Goal: Information Seeking & Learning: Learn about a topic

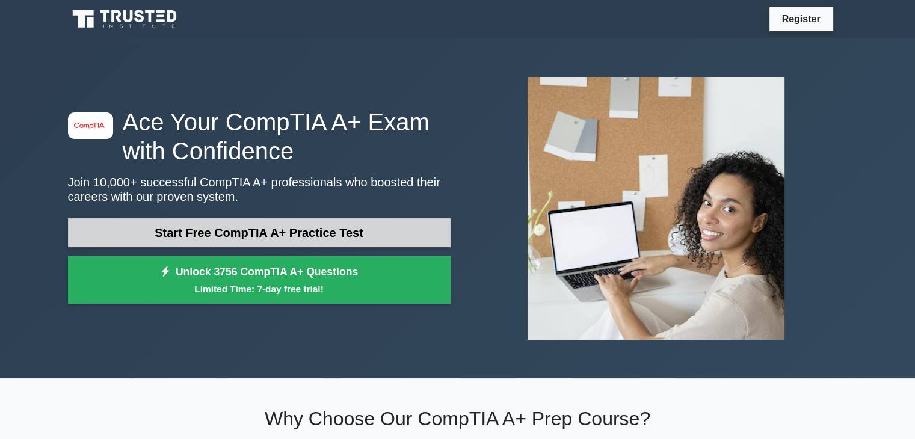
click at [232, 233] on link "Start Free CompTIA A+ Practice Test" at bounding box center [259, 232] width 383 height 29
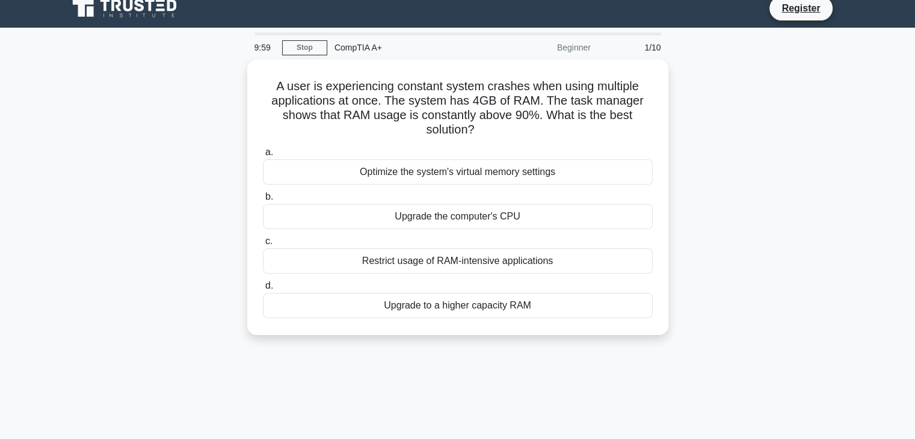
scroll to position [11, 0]
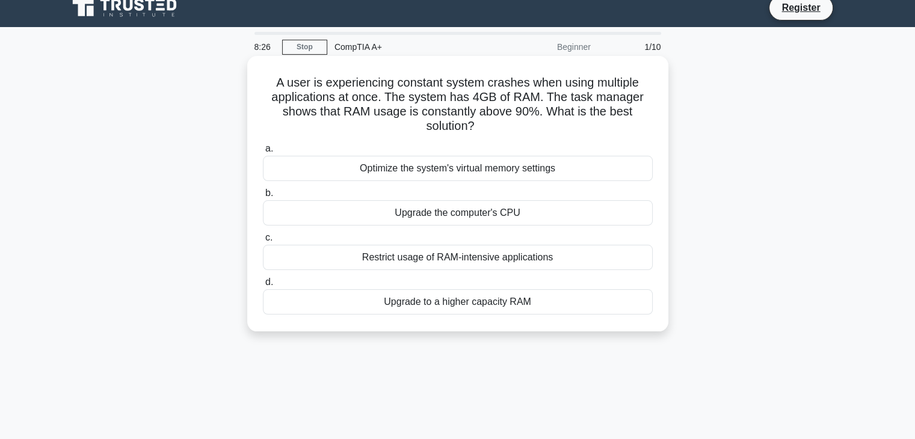
click at [468, 168] on div "Optimize the system's virtual memory settings" at bounding box center [458, 168] width 390 height 25
click at [263, 153] on input "a. Optimize the system's virtual memory settings" at bounding box center [263, 149] width 0 height 8
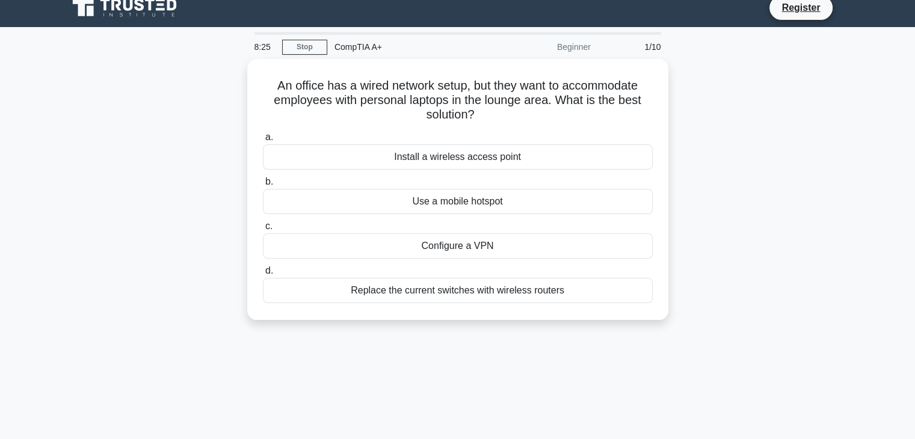
scroll to position [0, 0]
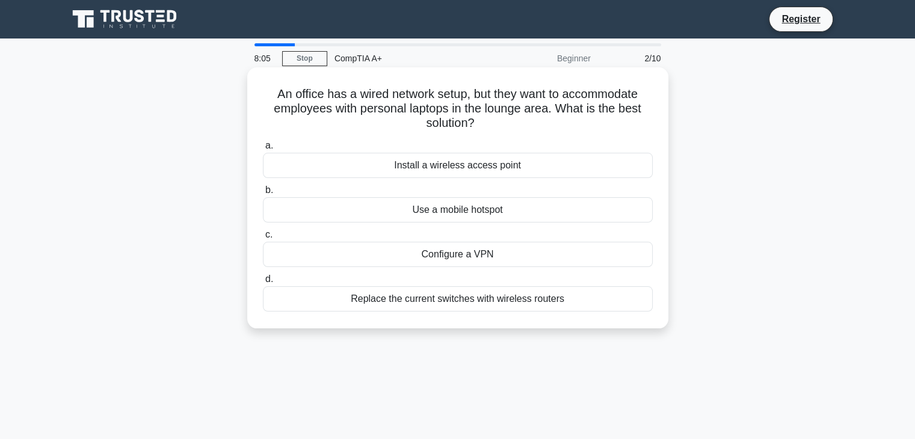
click at [426, 171] on div "Install a wireless access point" at bounding box center [458, 165] width 390 height 25
click at [263, 150] on input "a. Install a wireless access point" at bounding box center [263, 146] width 0 height 8
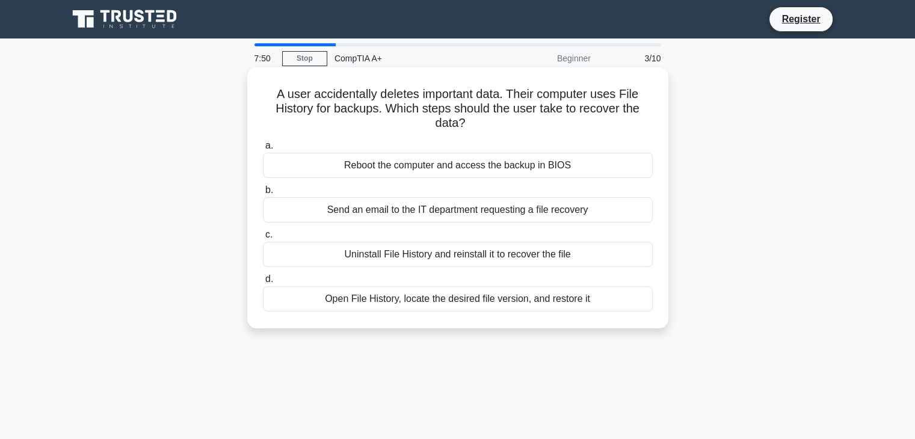
click at [479, 301] on div "Open File History, locate the desired file version, and restore it" at bounding box center [458, 298] width 390 height 25
click at [263, 283] on input "d. Open File History, locate the desired file version, and restore it" at bounding box center [263, 279] width 0 height 8
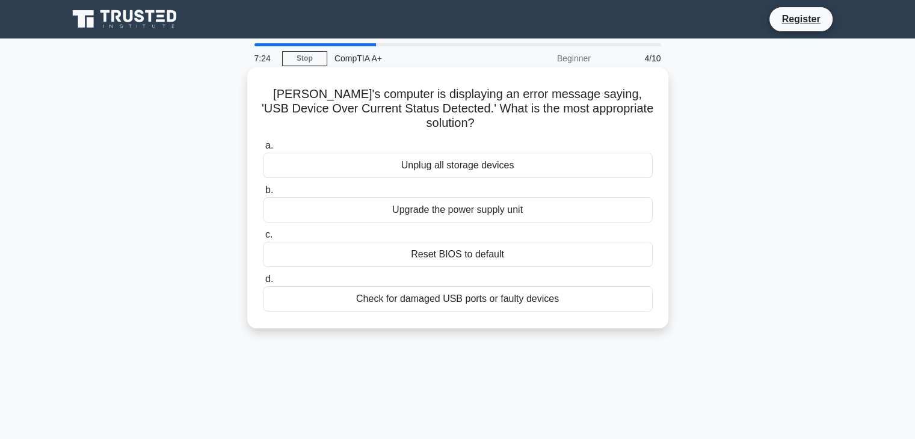
click at [464, 242] on div "Reset BIOS to default" at bounding box center [458, 254] width 390 height 25
click at [263, 234] on input "c. Reset BIOS to default" at bounding box center [263, 235] width 0 height 8
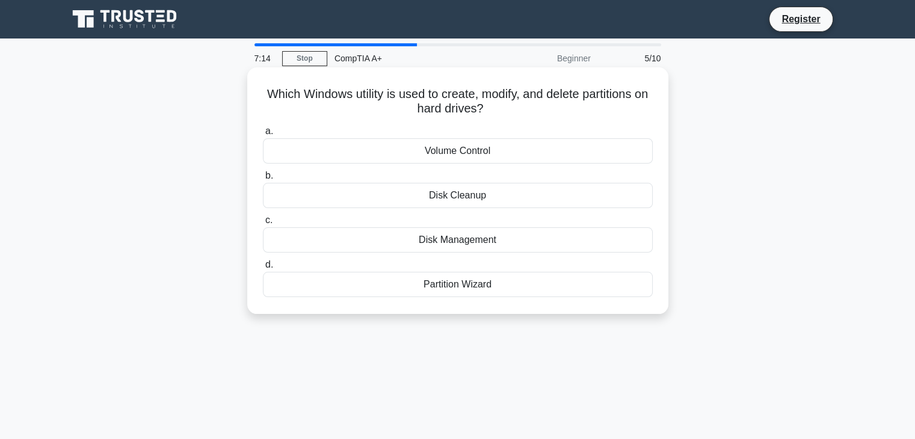
click at [490, 244] on div "Disk Management" at bounding box center [458, 239] width 390 height 25
click at [263, 224] on input "c. Disk Management" at bounding box center [263, 221] width 0 height 8
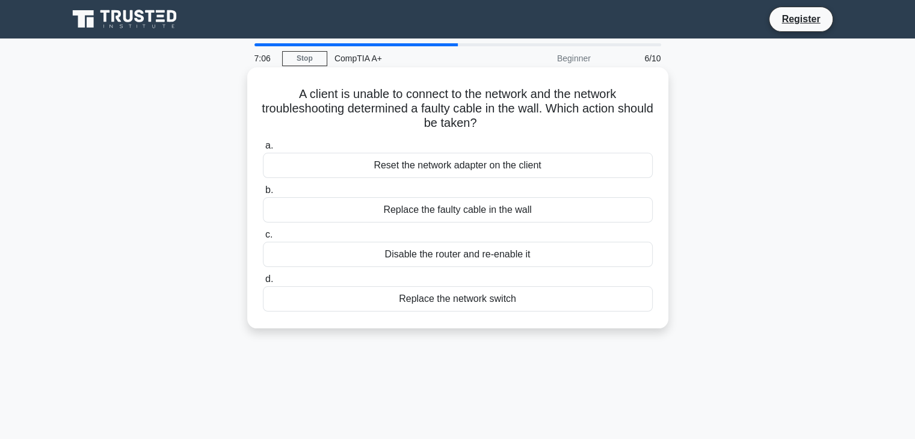
click at [431, 210] on div "Replace the faulty cable in the wall" at bounding box center [458, 209] width 390 height 25
click at [263, 194] on input "b. Replace the faulty cable in the wall" at bounding box center [263, 190] width 0 height 8
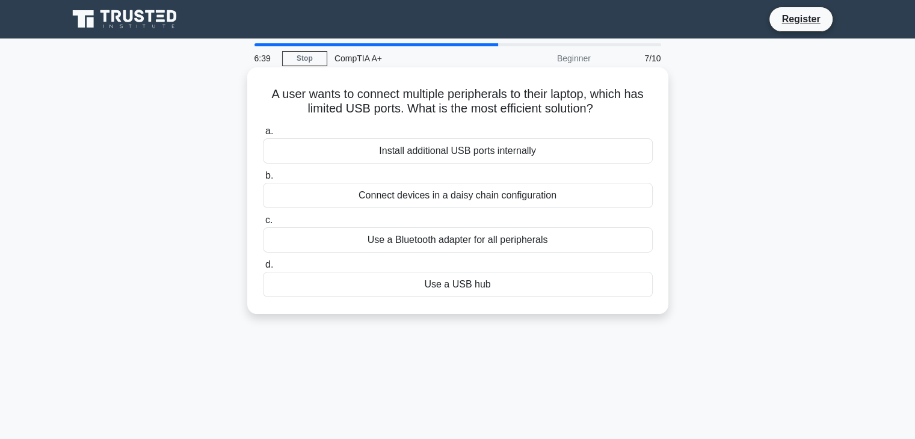
click at [455, 236] on div "Use a Bluetooth adapter for all peripherals" at bounding box center [458, 239] width 390 height 25
click at [263, 224] on input "c. Use a Bluetooth adapter for all peripherals" at bounding box center [263, 221] width 0 height 8
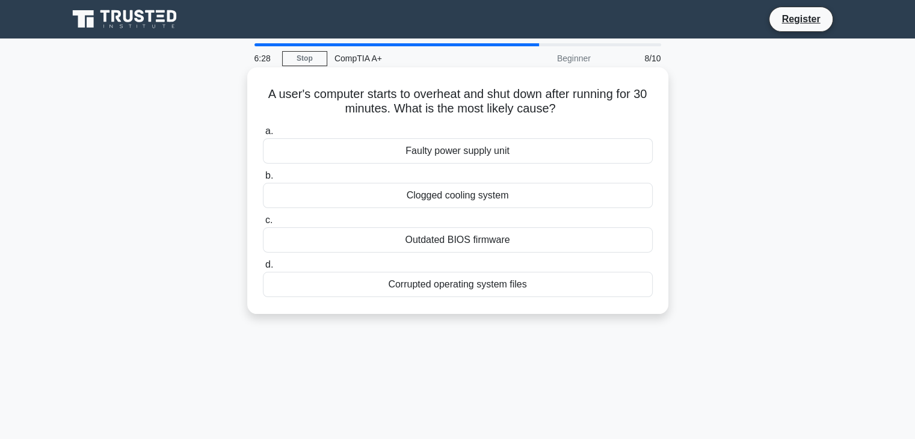
click at [481, 240] on div "Outdated BIOS firmware" at bounding box center [458, 239] width 390 height 25
click at [263, 224] on input "c. Outdated BIOS firmware" at bounding box center [263, 221] width 0 height 8
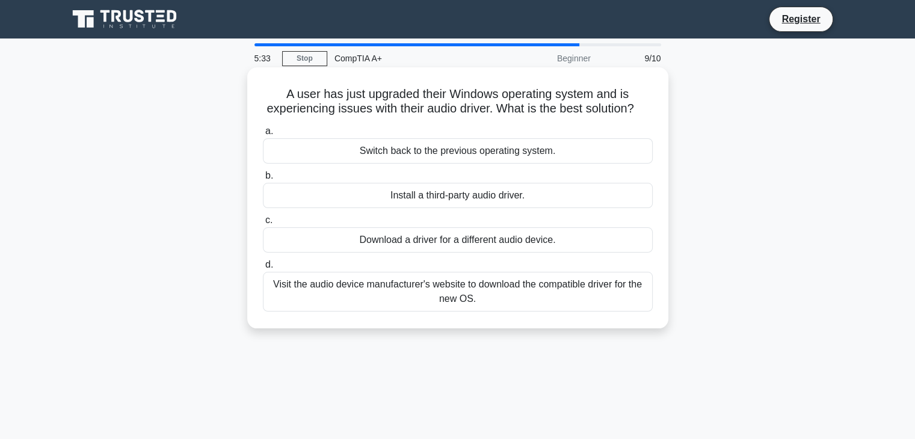
click at [464, 297] on div "Visit the audio device manufacturer's website to download the compatible driver…" at bounding box center [458, 292] width 390 height 40
click at [263, 269] on input "d. Visit the audio device manufacturer's website to download the compatible dri…" at bounding box center [263, 265] width 0 height 8
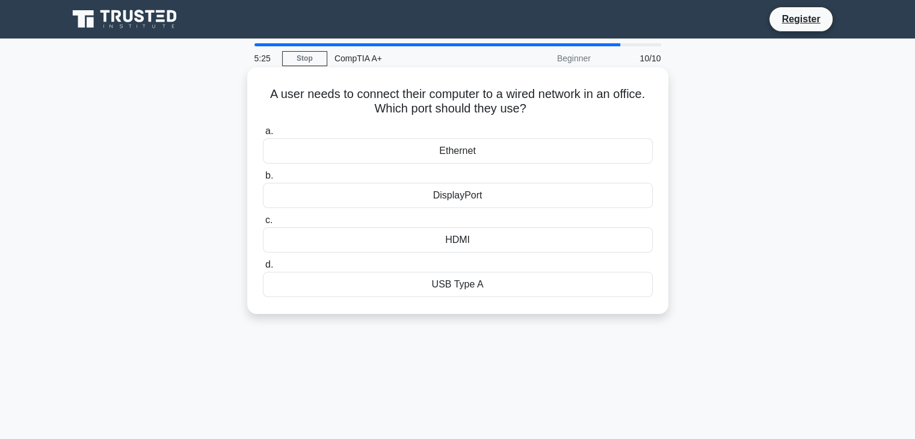
click at [482, 158] on div "Ethernet" at bounding box center [458, 150] width 390 height 25
click at [263, 135] on input "a. Ethernet" at bounding box center [263, 132] width 0 height 8
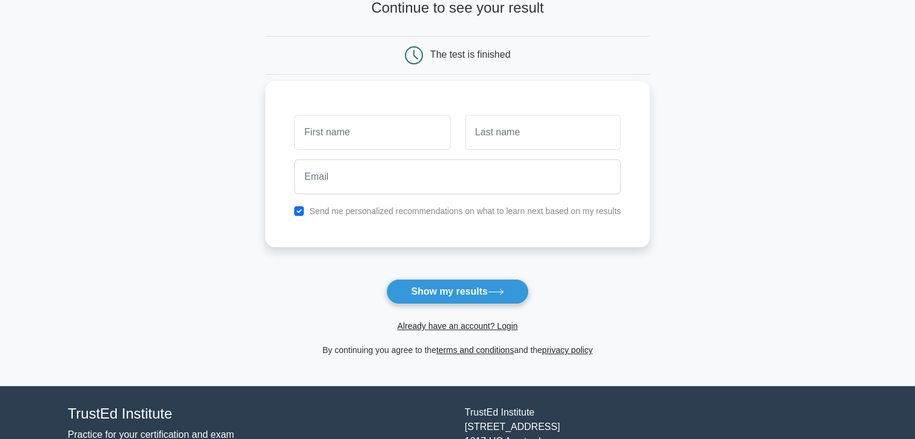
scroll to position [87, 0]
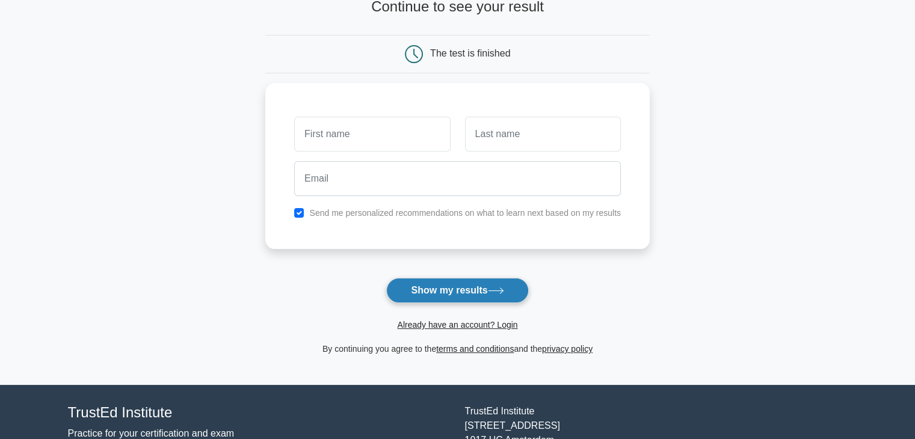
click at [496, 294] on button "Show my results" at bounding box center [457, 290] width 142 height 25
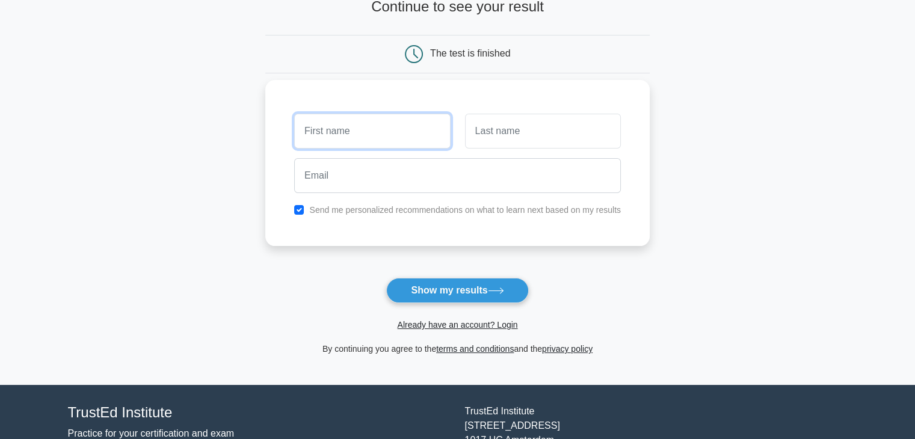
scroll to position [0, 0]
